Goal: Use online tool/utility: Utilize a website feature to perform a specific function

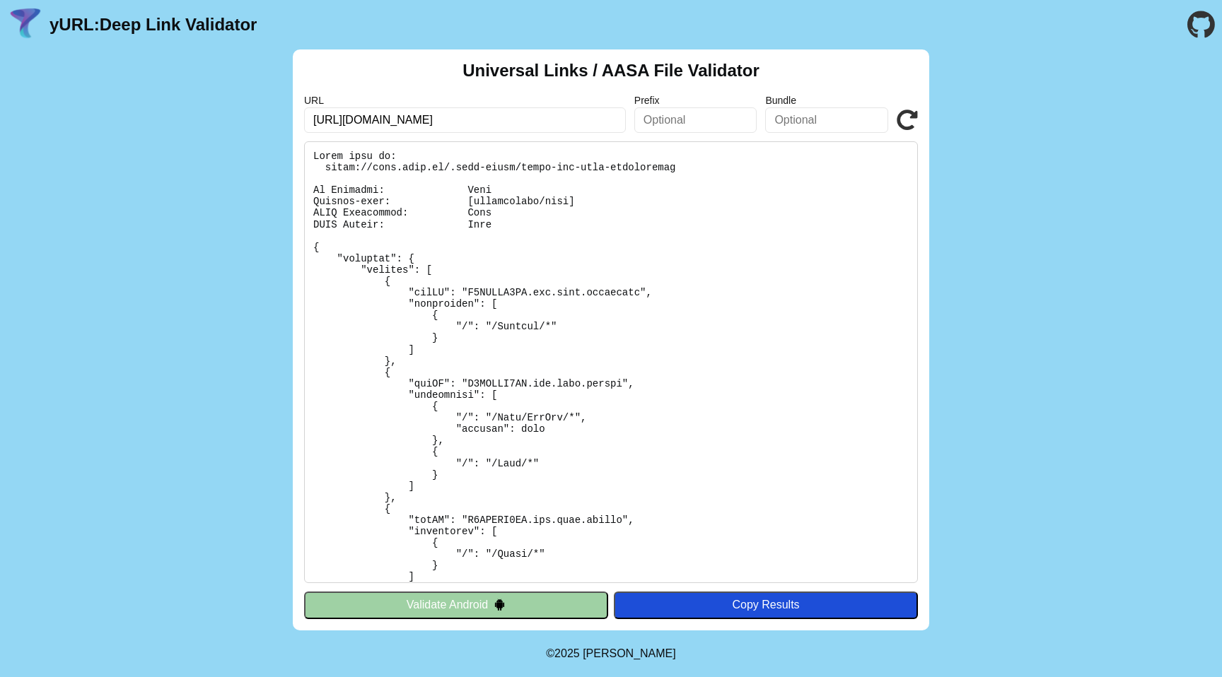
scroll to position [11, 0]
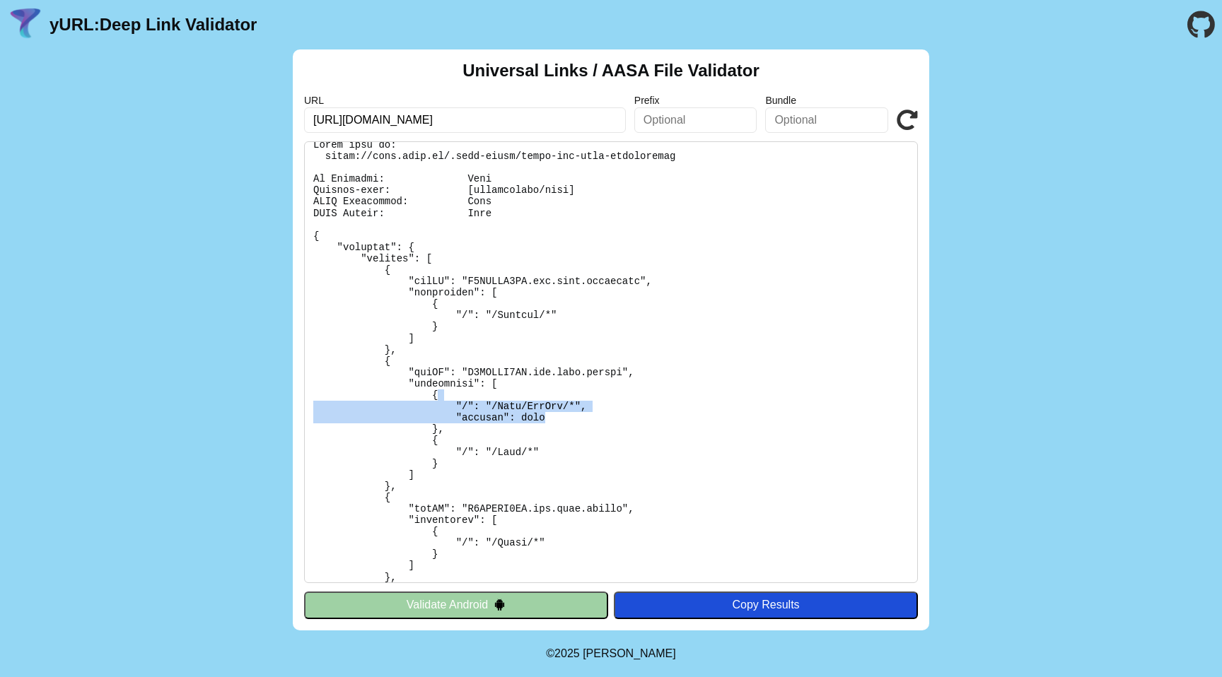
drag, startPoint x: 458, startPoint y: 395, endPoint x: 652, endPoint y: 420, distance: 196.0
click at [652, 420] on pre at bounding box center [611, 362] width 614 height 442
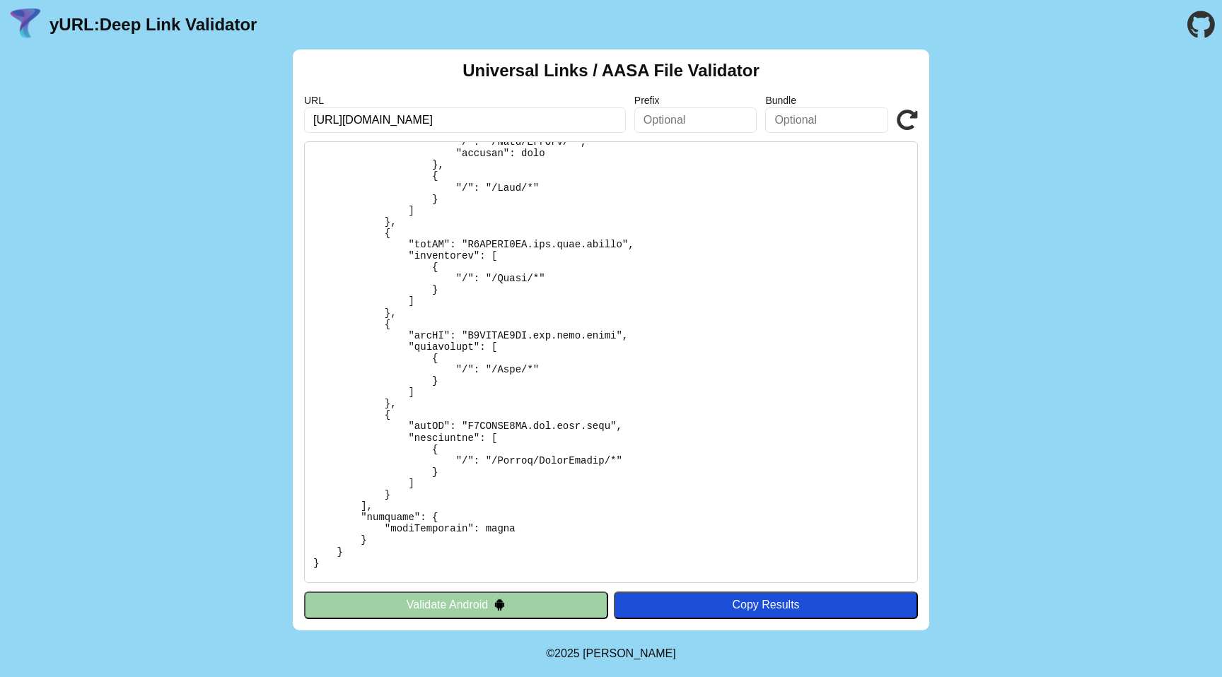
click at [813, 300] on pre at bounding box center [611, 362] width 614 height 442
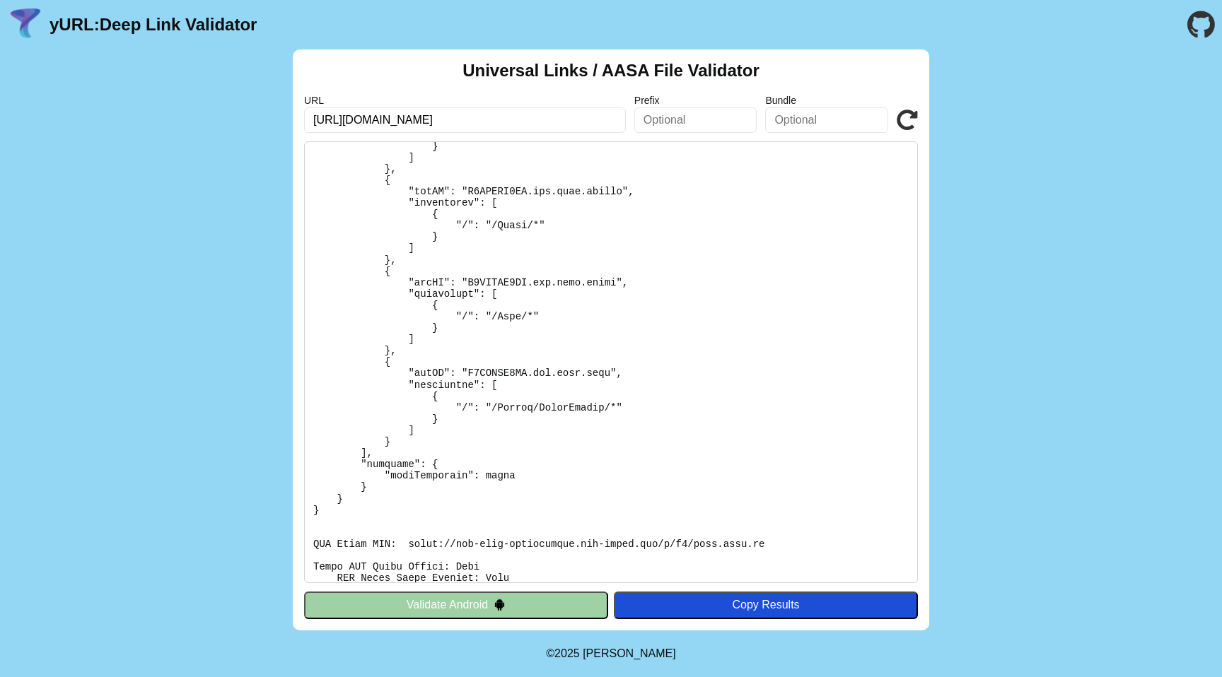
scroll to position [278, 0]
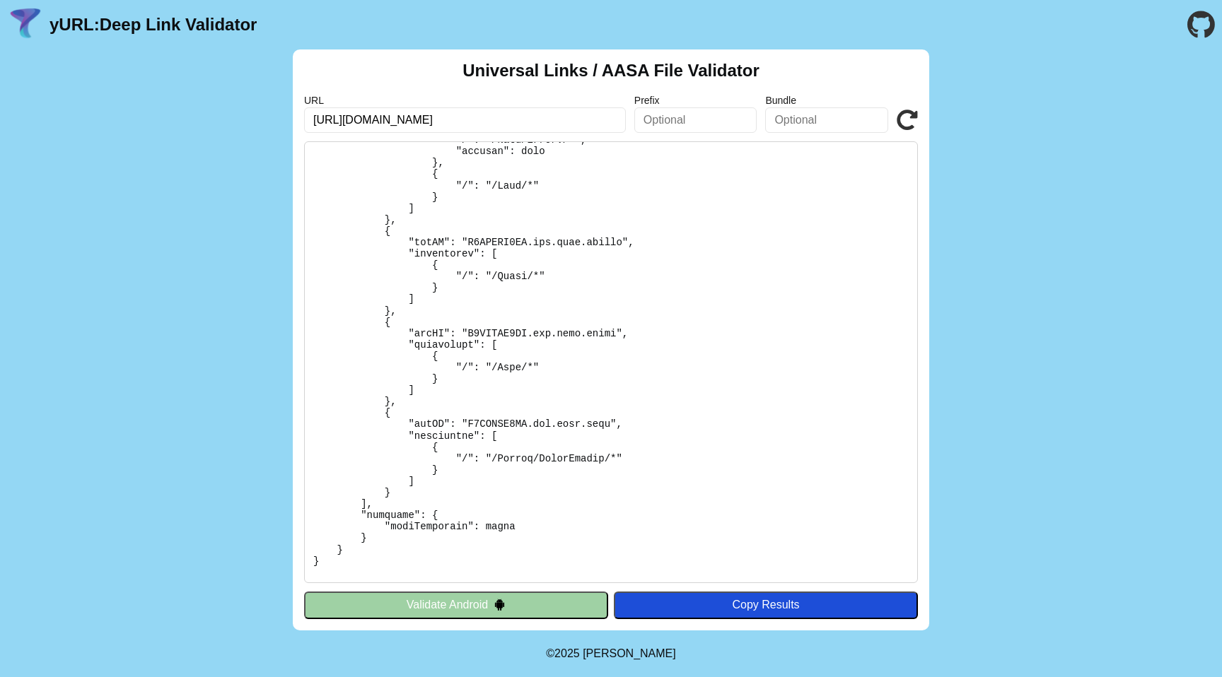
click at [361, 120] on input "[URL][DOMAIN_NAME]" at bounding box center [465, 119] width 322 height 25
click at [535, 114] on input "[URL][DOMAIN_NAME]" at bounding box center [465, 119] width 322 height 25
type input "[URL][DOMAIN_NAME]"
click button "Validate" at bounding box center [0, 0] width 0 height 0
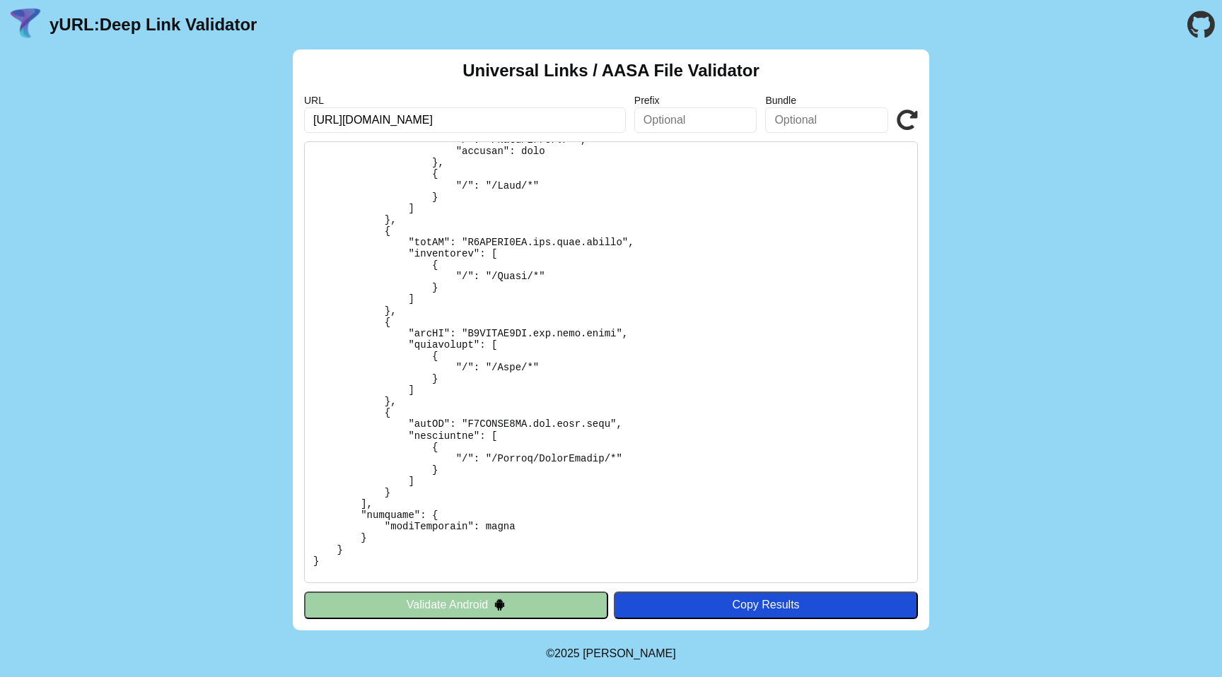
click at [685, 215] on pre at bounding box center [611, 362] width 614 height 442
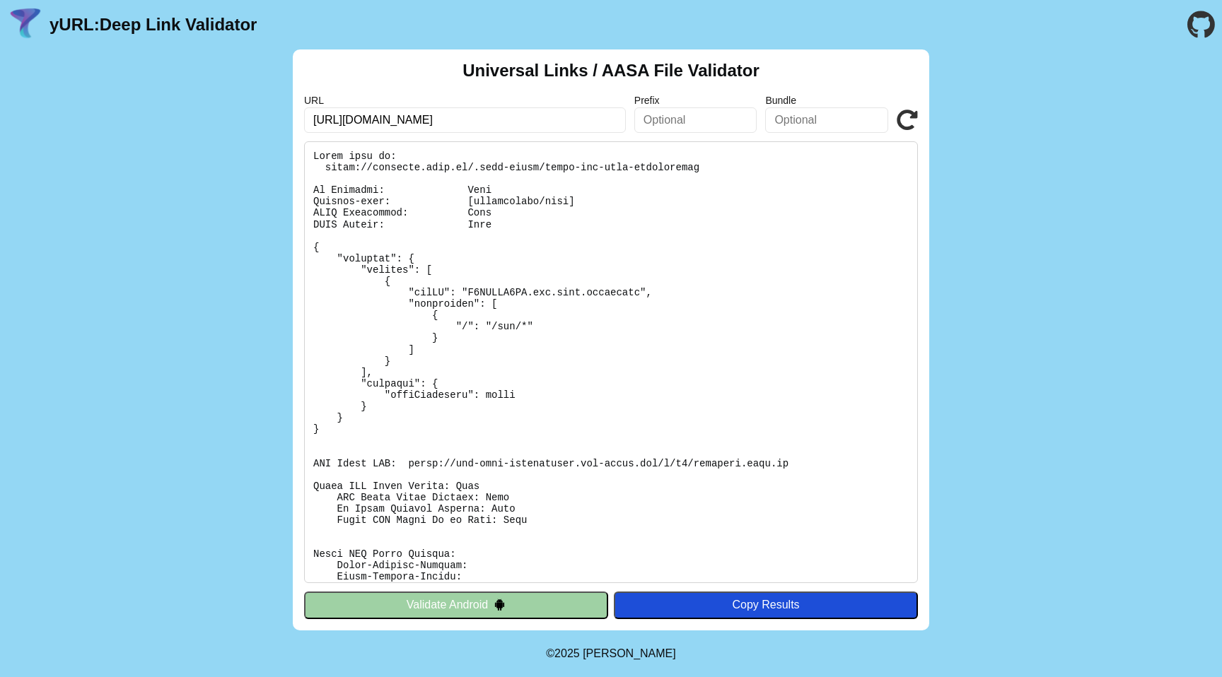
click at [361, 117] on input "[URL][DOMAIN_NAME]" at bounding box center [465, 119] width 322 height 25
click at [356, 122] on input "[URL][DOMAIN_NAME]" at bounding box center [465, 119] width 322 height 25
type input "[URL][DOMAIN_NAME]"
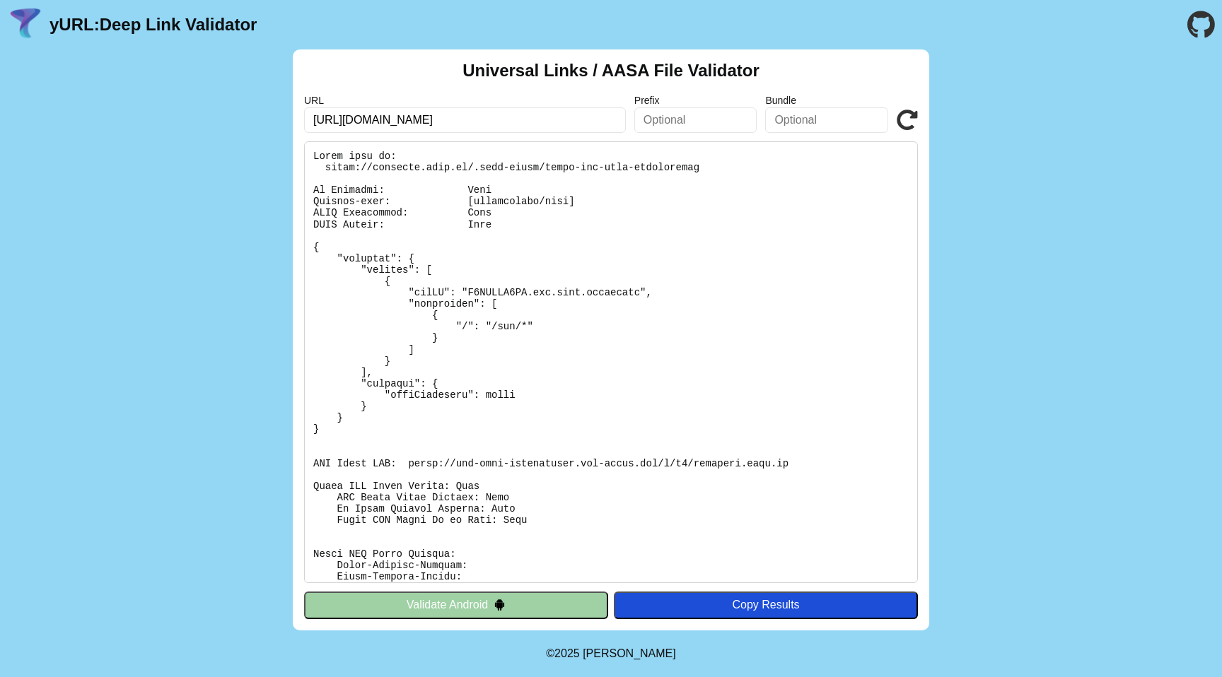
click button "Validate" at bounding box center [0, 0] width 0 height 0
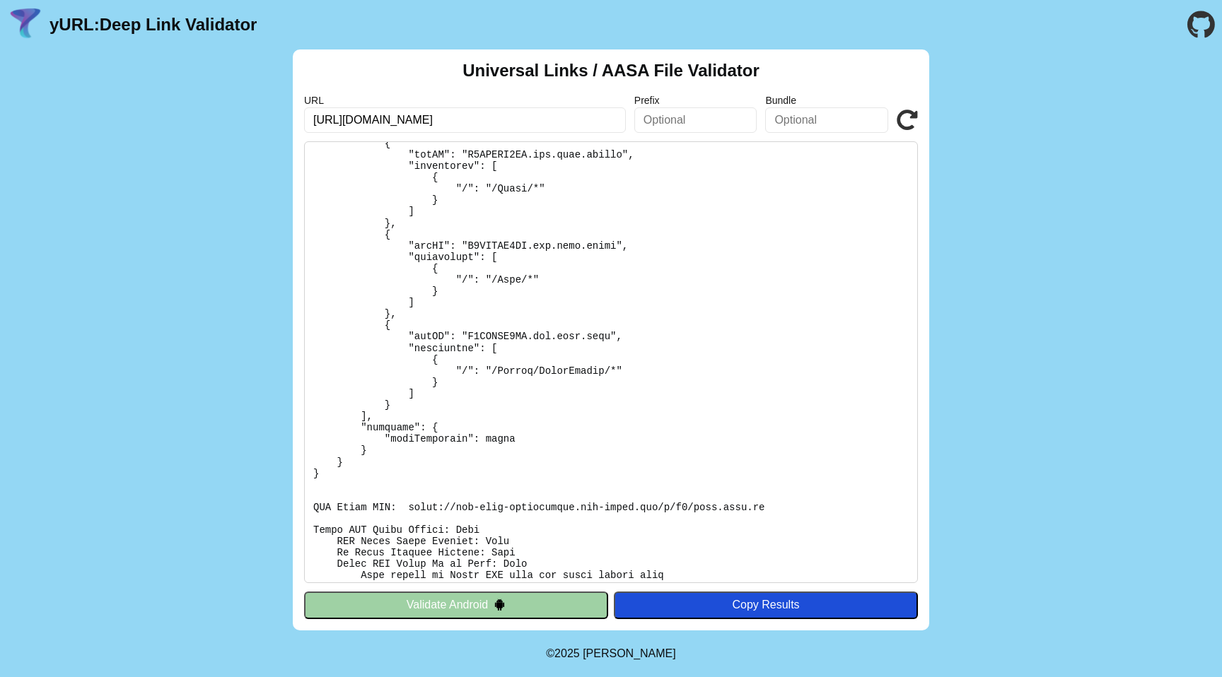
scroll to position [372, 0]
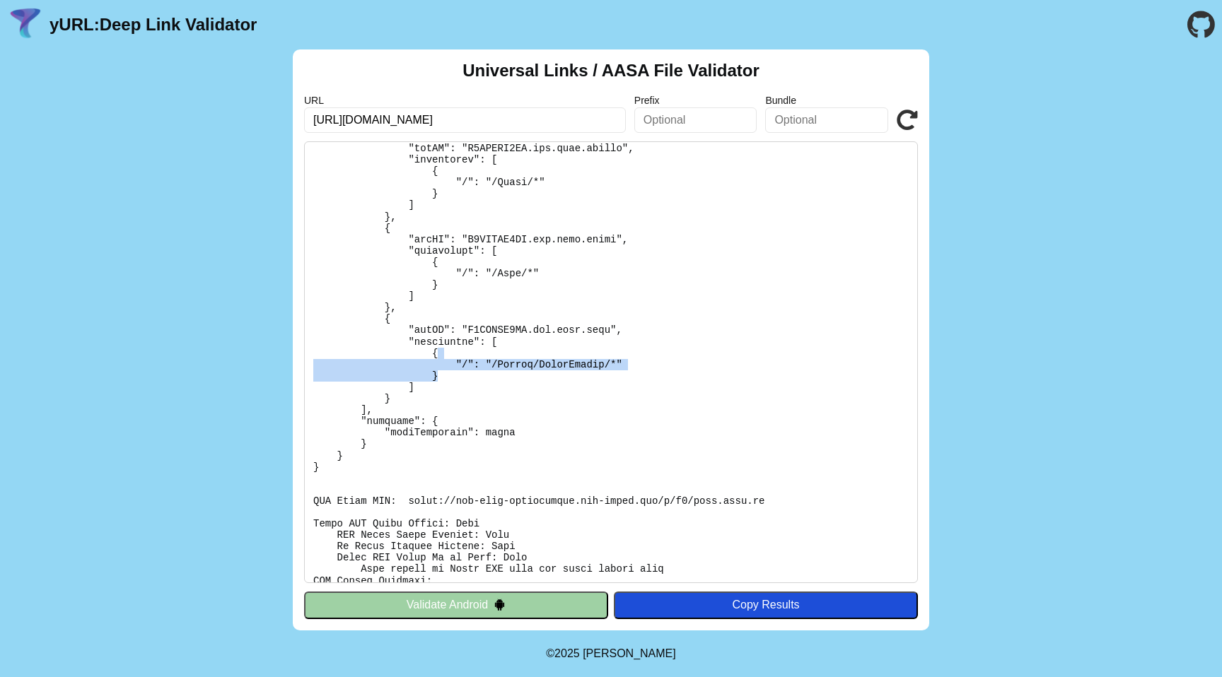
drag, startPoint x: 807, startPoint y: 379, endPoint x: 879, endPoint y: 379, distance: 72.1
click at [879, 379] on pre at bounding box center [611, 362] width 614 height 442
click at [649, 446] on pre at bounding box center [611, 362] width 614 height 442
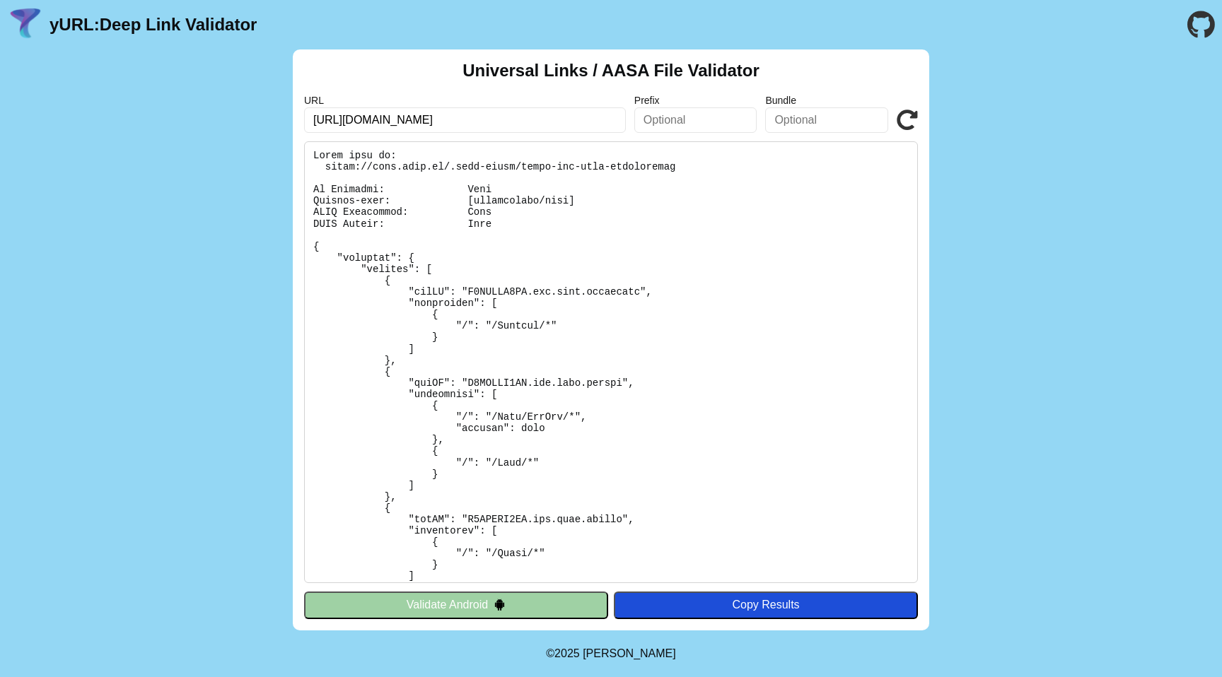
scroll to position [0, 0]
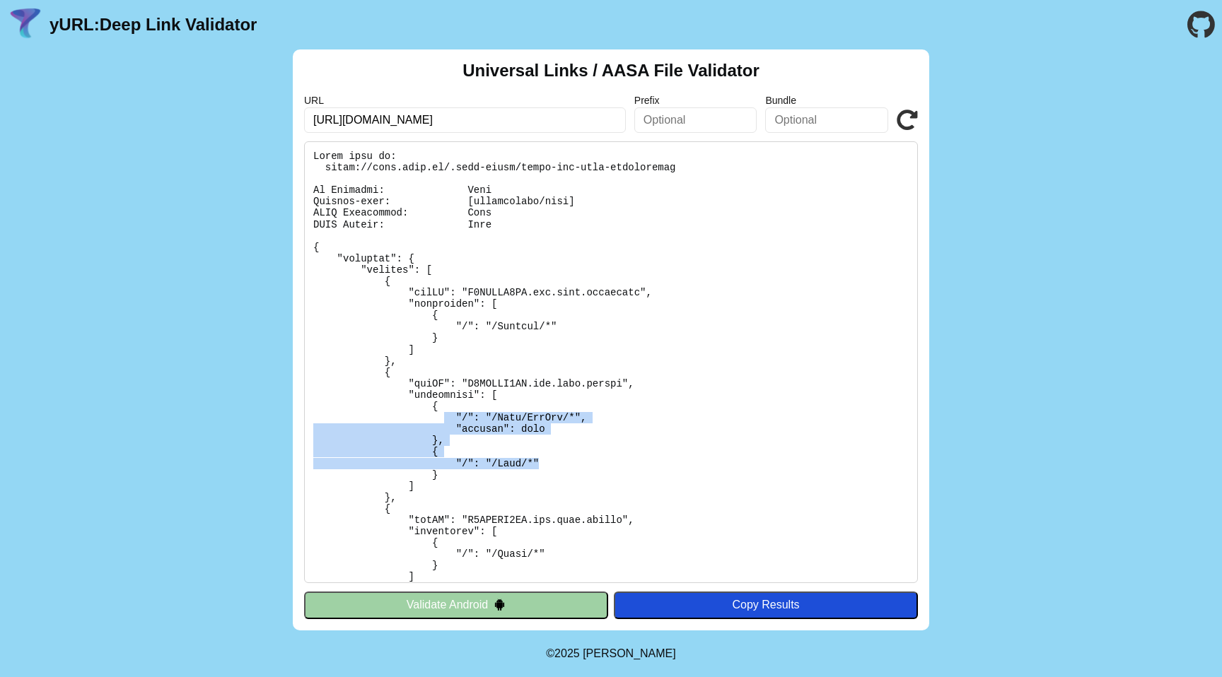
drag, startPoint x: 545, startPoint y: 463, endPoint x: 446, endPoint y: 412, distance: 111.3
click at [446, 412] on pre at bounding box center [611, 362] width 614 height 442
click at [449, 412] on pre at bounding box center [611, 362] width 614 height 442
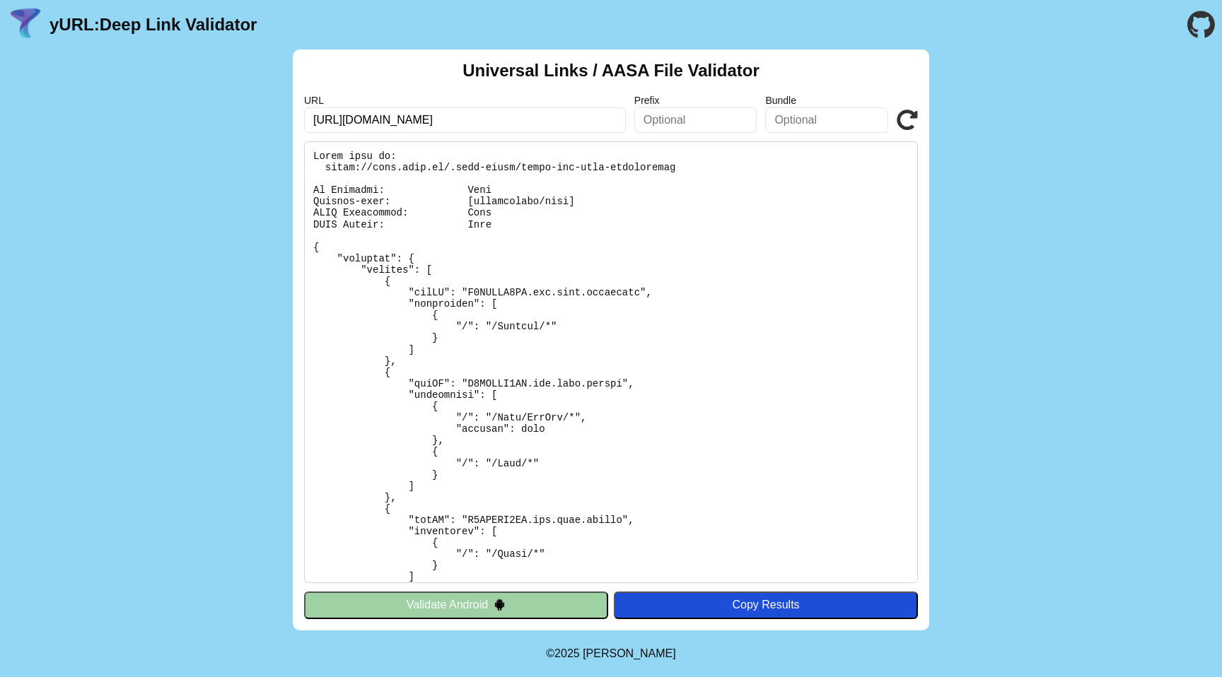
drag, startPoint x: 429, startPoint y: 403, endPoint x: 463, endPoint y: 470, distance: 74.6
click at [467, 468] on pre at bounding box center [611, 362] width 614 height 442
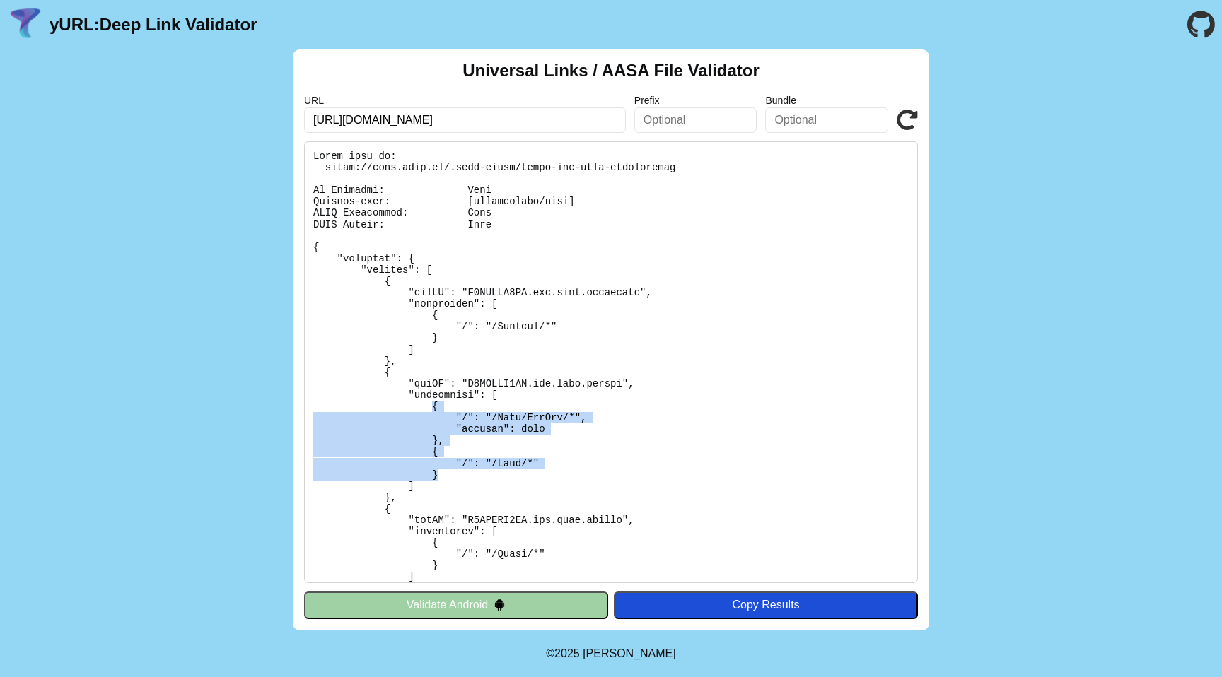
drag, startPoint x: 450, startPoint y: 477, endPoint x: 432, endPoint y: 404, distance: 75.8
click at [432, 404] on pre at bounding box center [611, 362] width 614 height 442
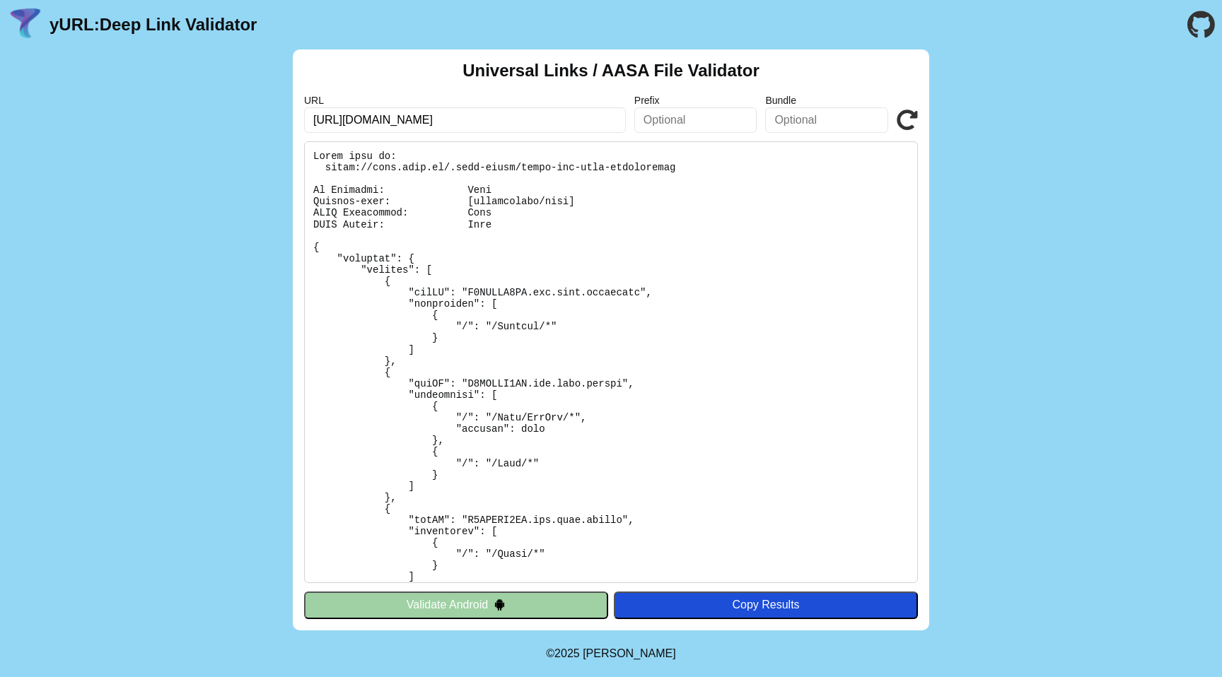
click at [535, 421] on pre at bounding box center [611, 362] width 614 height 442
drag, startPoint x: 431, startPoint y: 402, endPoint x: 457, endPoint y: 438, distance: 45.1
click at [457, 438] on pre at bounding box center [611, 362] width 614 height 442
click at [513, 465] on pre at bounding box center [611, 362] width 614 height 442
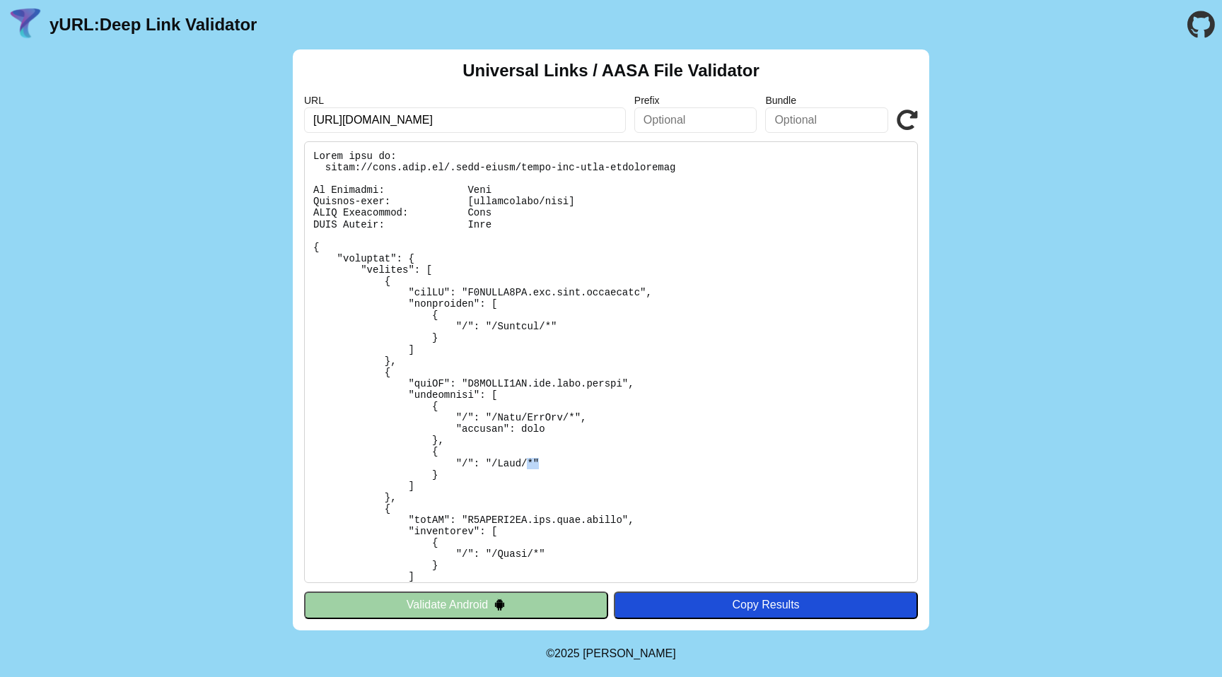
drag, startPoint x: 527, startPoint y: 467, endPoint x: 549, endPoint y: 468, distance: 22.7
click at [549, 468] on pre at bounding box center [611, 362] width 614 height 442
